Goal: Transaction & Acquisition: Purchase product/service

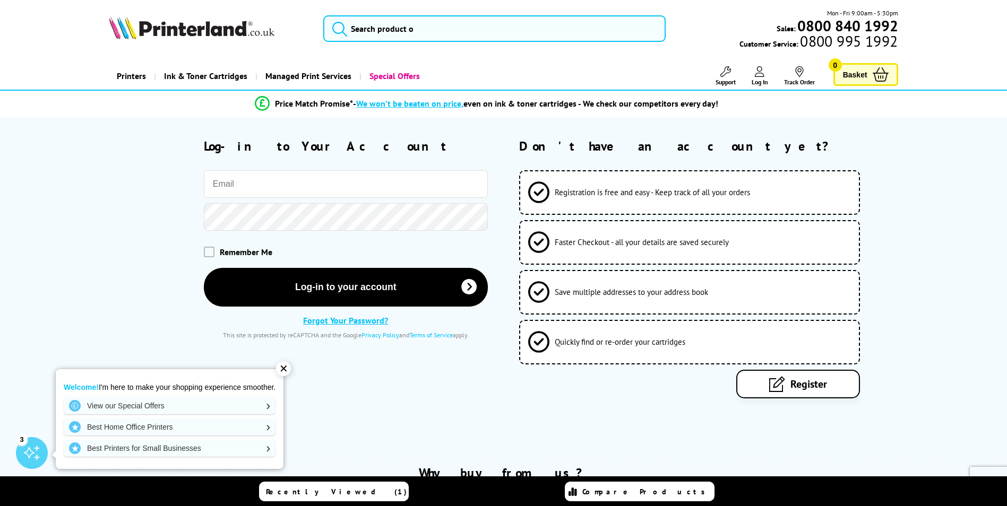
click at [291, 189] on input "email" at bounding box center [346, 184] width 284 height 28
paste input "[EMAIL_ADDRESS][DOMAIN_NAME]"
type input "sales@rioit.co.uk"
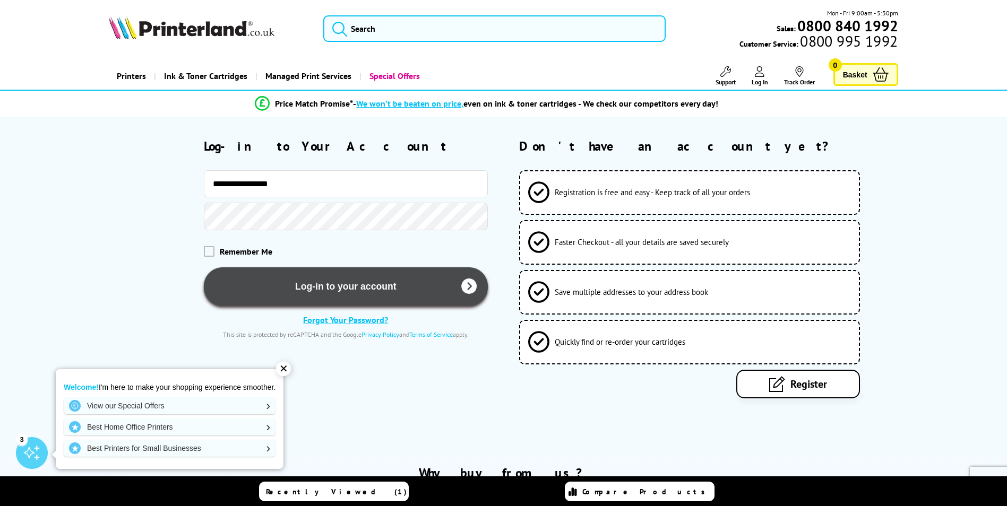
click at [275, 284] on button "Log-in to your account" at bounding box center [346, 286] width 284 height 39
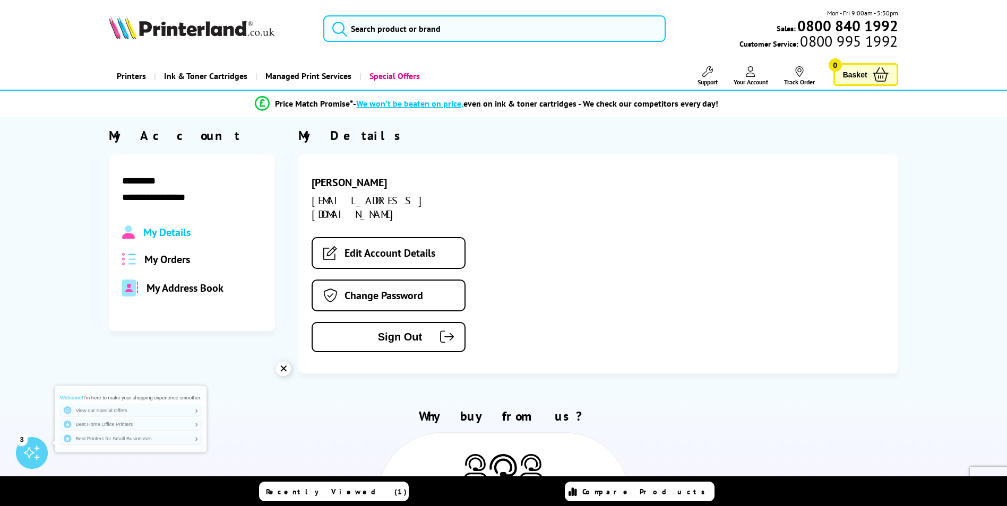
click at [169, 262] on span "My Orders" at bounding box center [167, 260] width 46 height 14
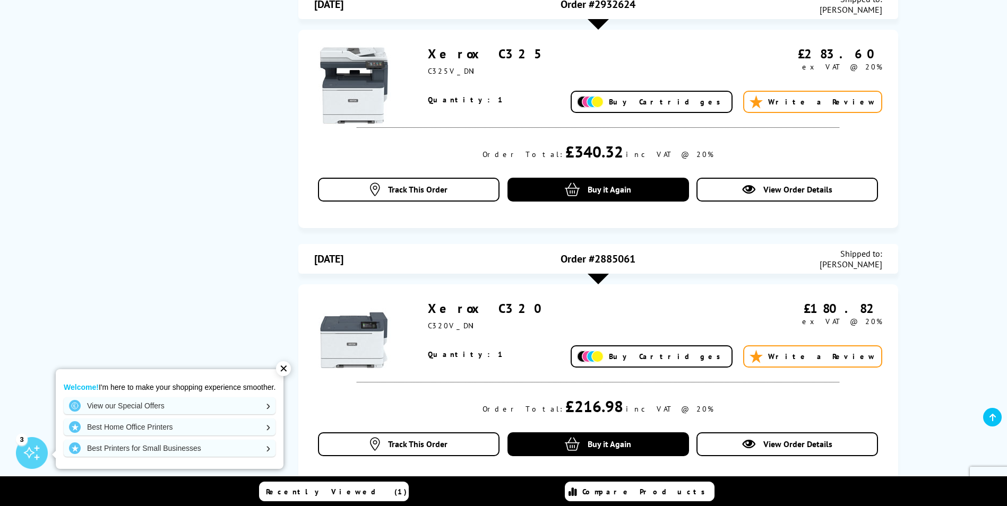
scroll to position [517, 0]
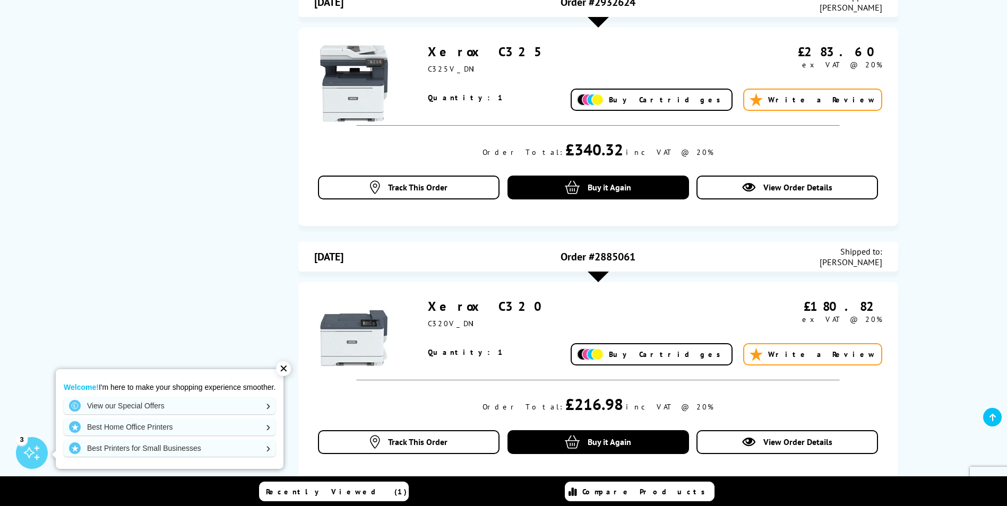
click at [458, 304] on link "Xerox C320" at bounding box center [489, 306] width 122 height 16
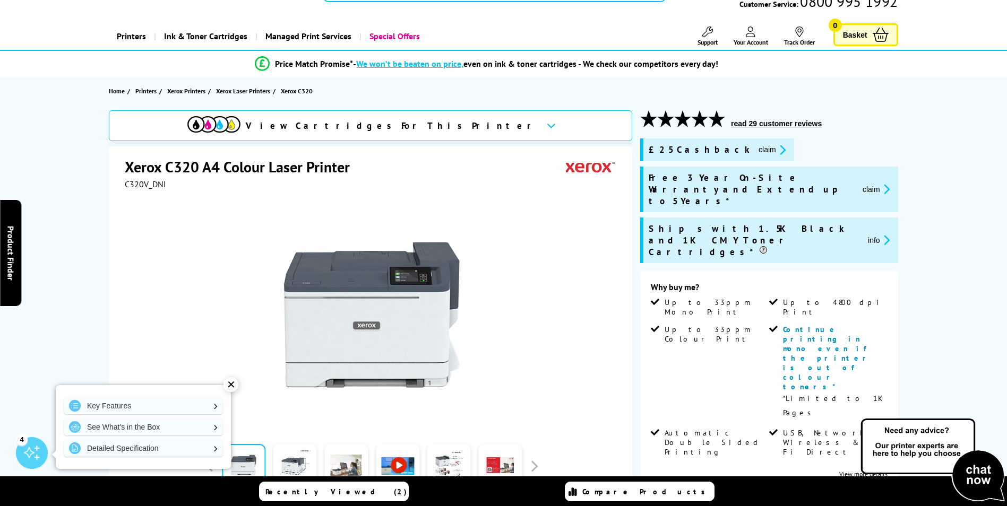
scroll to position [27, 0]
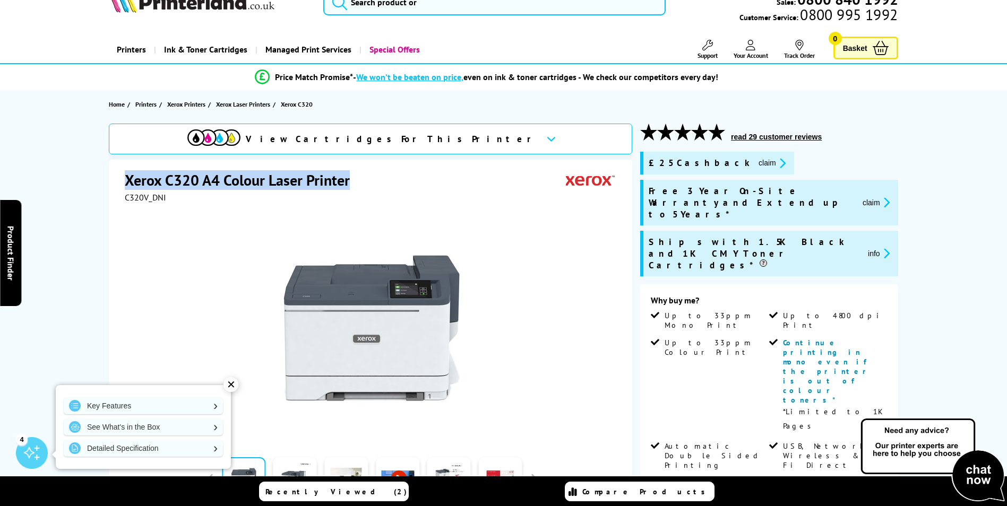
drag, startPoint x: 351, startPoint y: 180, endPoint x: 126, endPoint y: 181, distance: 225.0
click at [126, 181] on h1 "Xerox C320 A4 Colour Laser Printer" at bounding box center [243, 180] width 236 height 20
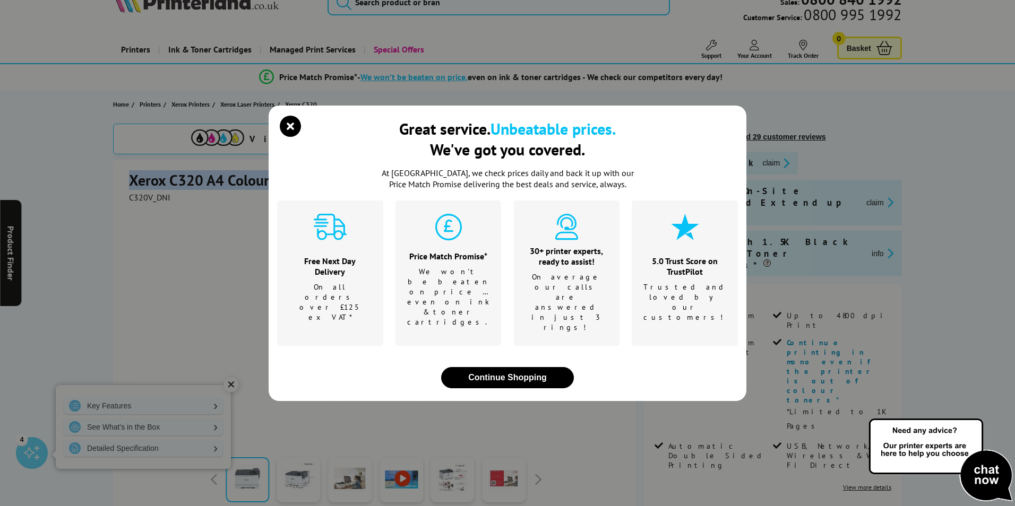
copy h1 "Xerox C320 A4 Colour Laser Printer"
drag, startPoint x: 289, startPoint y: 150, endPoint x: 356, endPoint y: 163, distance: 68.6
click at [289, 137] on icon "close modal" at bounding box center [290, 126] width 21 height 21
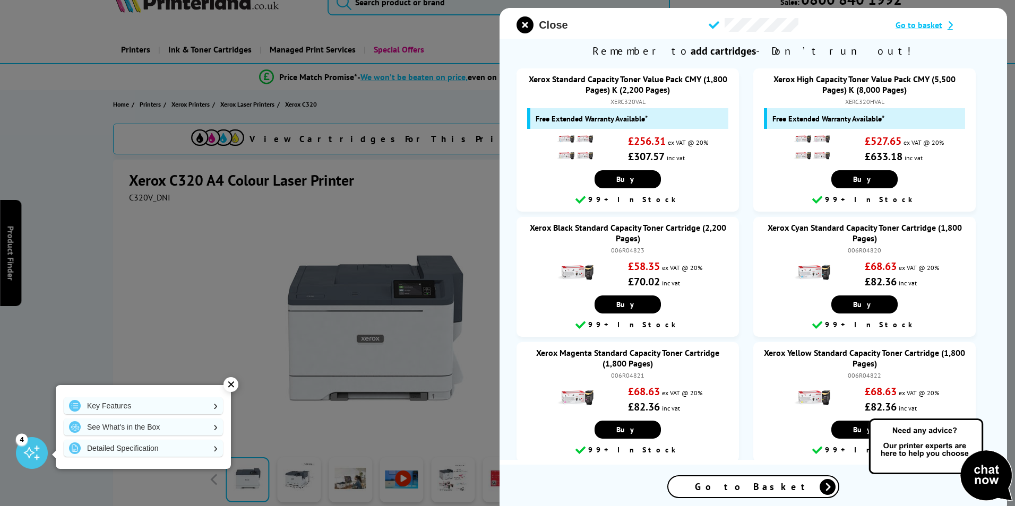
click at [554, 24] on span "Close" at bounding box center [553, 25] width 29 height 12
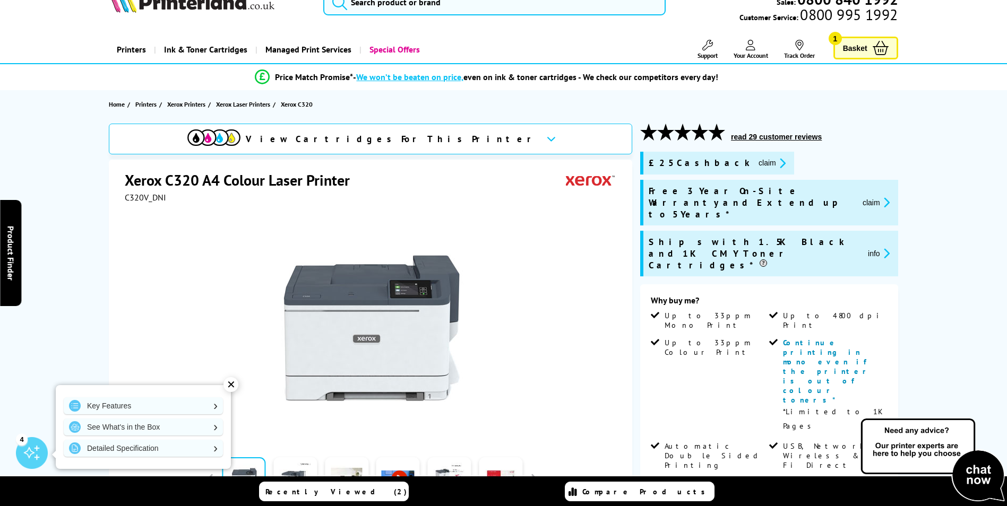
click at [872, 48] on icon at bounding box center [880, 48] width 16 height 14
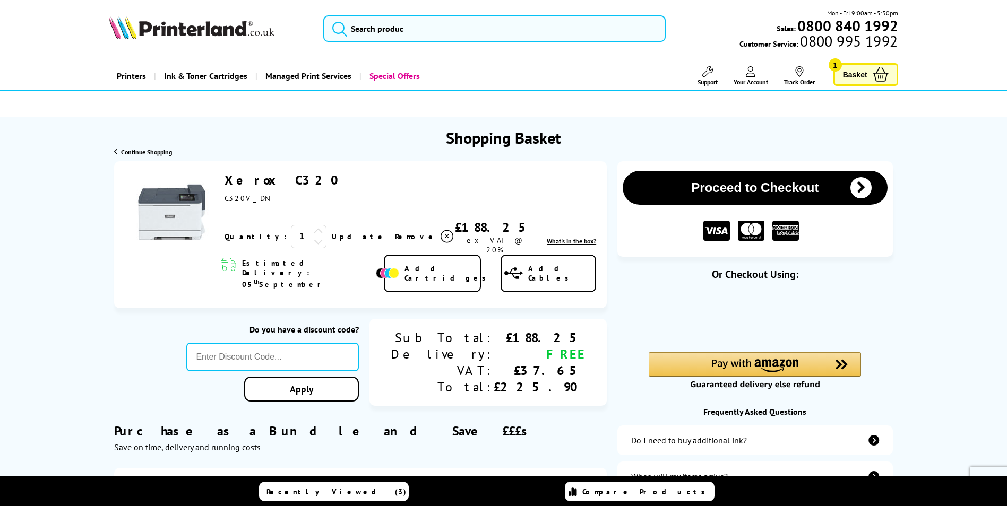
click at [250, 177] on link "Xerox C320" at bounding box center [285, 180] width 122 height 16
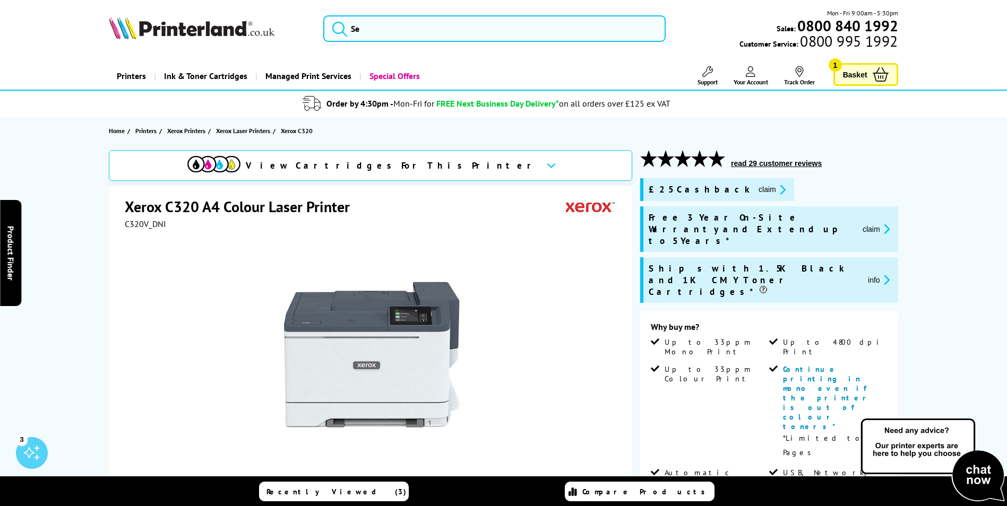
click at [247, 206] on h1 "Xerox C320 A4 Colour Laser Printer" at bounding box center [243, 207] width 236 height 20
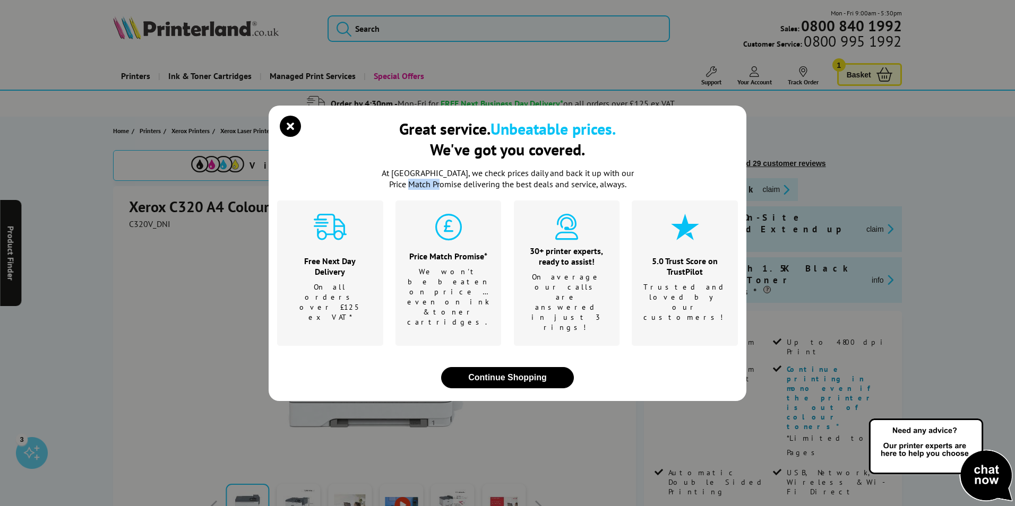
click at [247, 206] on div "Great service. Unbeatable prices. We've got you covered. At [GEOGRAPHIC_DATA], …" at bounding box center [507, 253] width 1015 height 506
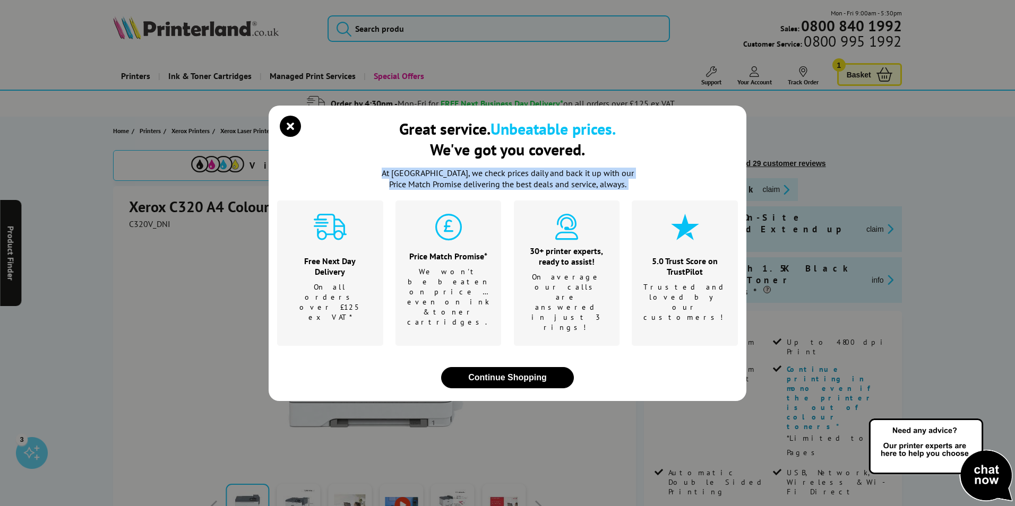
click at [247, 206] on div "Great service. Unbeatable prices. We've got you covered. At [GEOGRAPHIC_DATA], …" at bounding box center [507, 253] width 1015 height 506
click at [289, 137] on icon "close modal" at bounding box center [290, 126] width 21 height 21
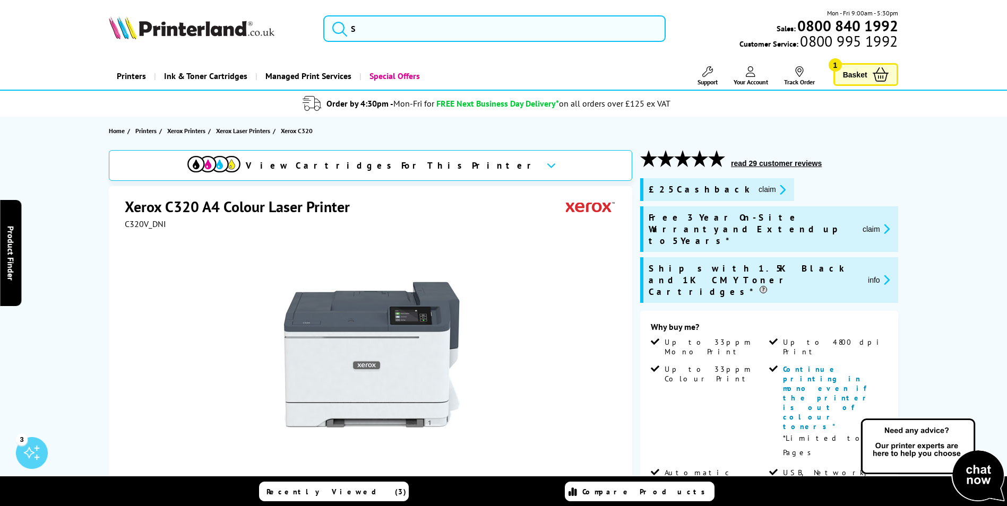
click at [150, 212] on h1 "Xerox C320 A4 Colour Laser Printer" at bounding box center [243, 207] width 236 height 20
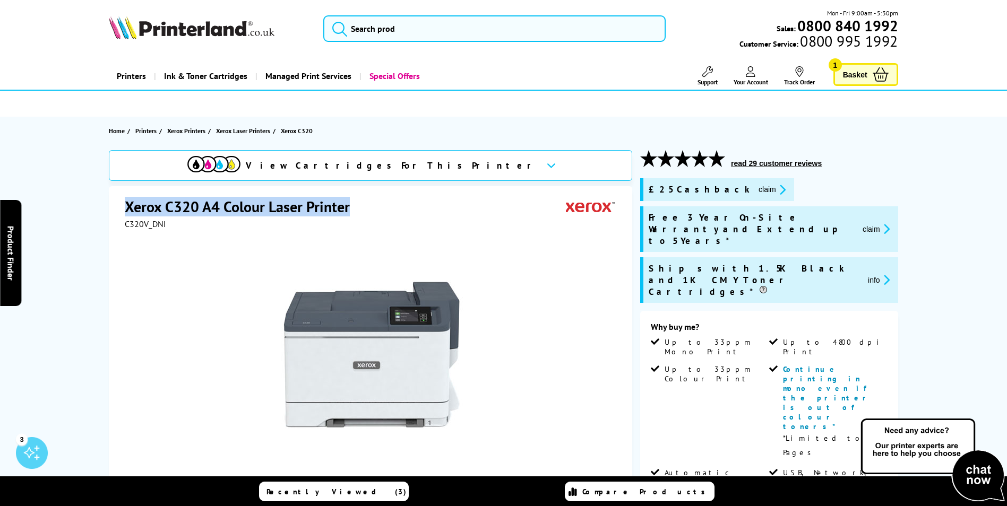
click at [150, 212] on h1 "Xerox C320 A4 Colour Laser Printer" at bounding box center [243, 207] width 236 height 20
copy div "Xerox C320 A4 Colour Laser Printer"
